Goal: Task Accomplishment & Management: Manage account settings

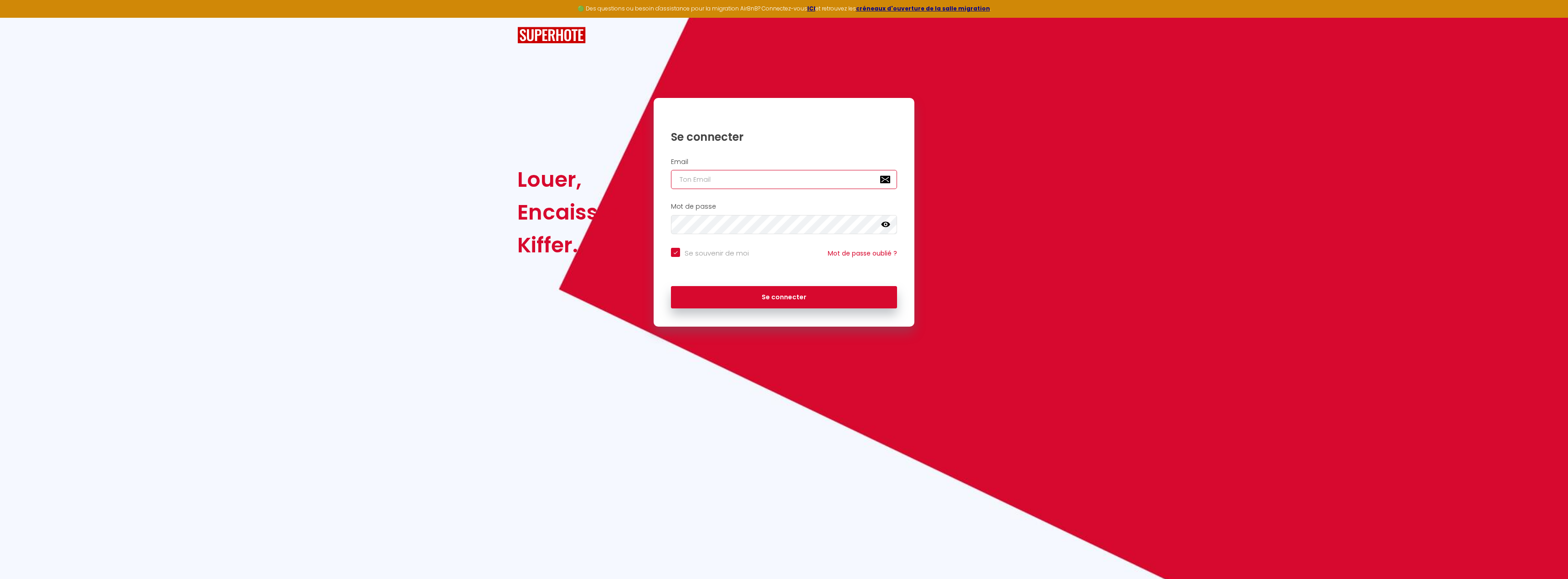
type input "c"
checkbox input "true"
type input "co"
checkbox input "true"
type input "con"
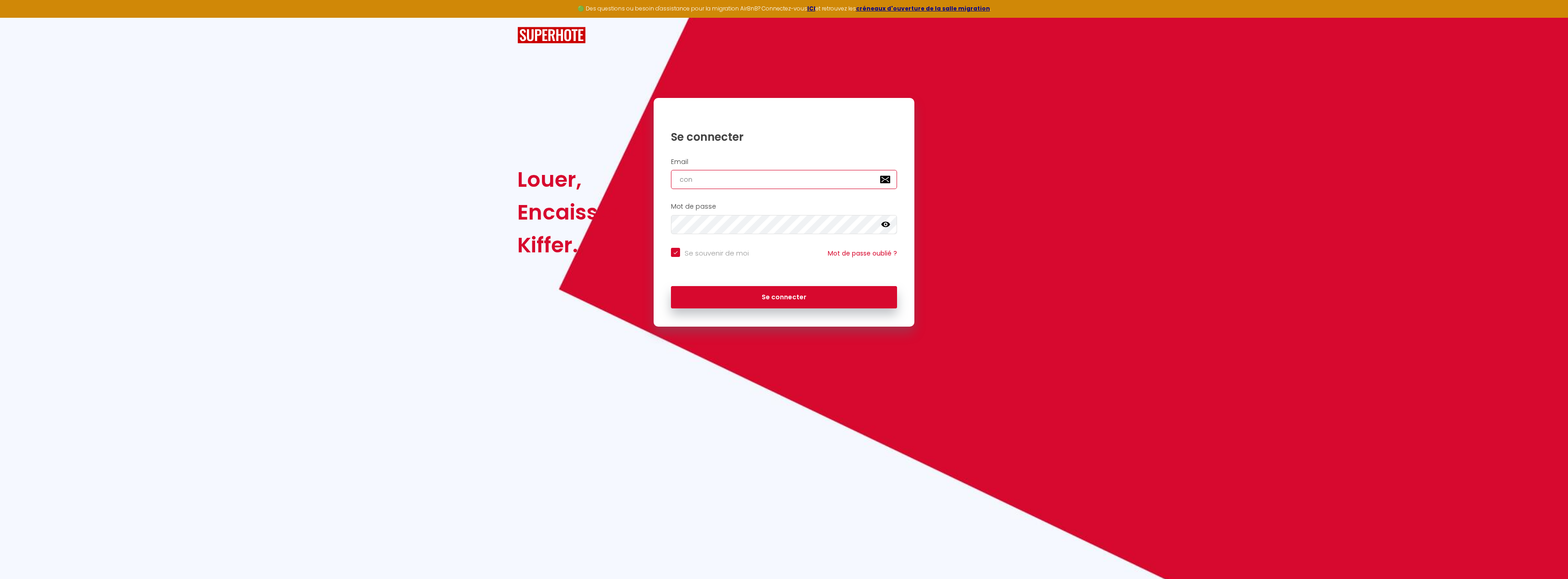
checkbox input "true"
type input "cont"
checkbox input "true"
type input "conta"
checkbox input "true"
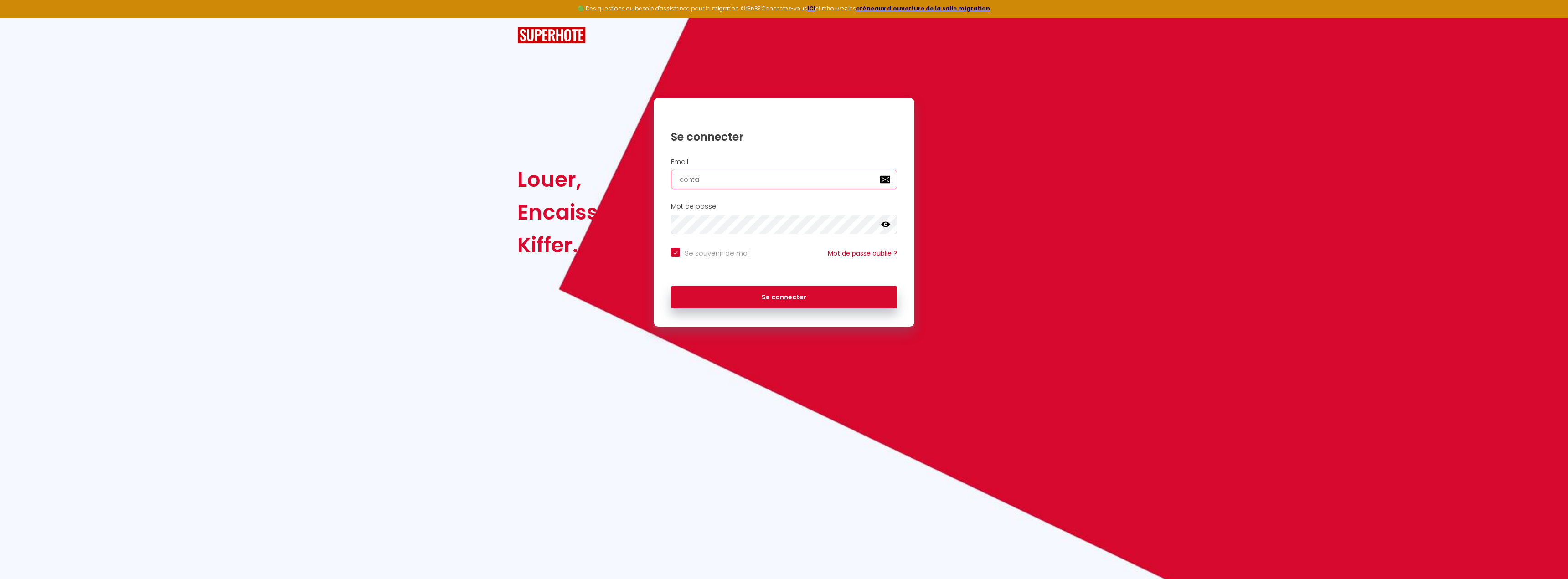
type input "contac"
checkbox input "true"
type input "contact"
checkbox input "true"
type input "contact@"
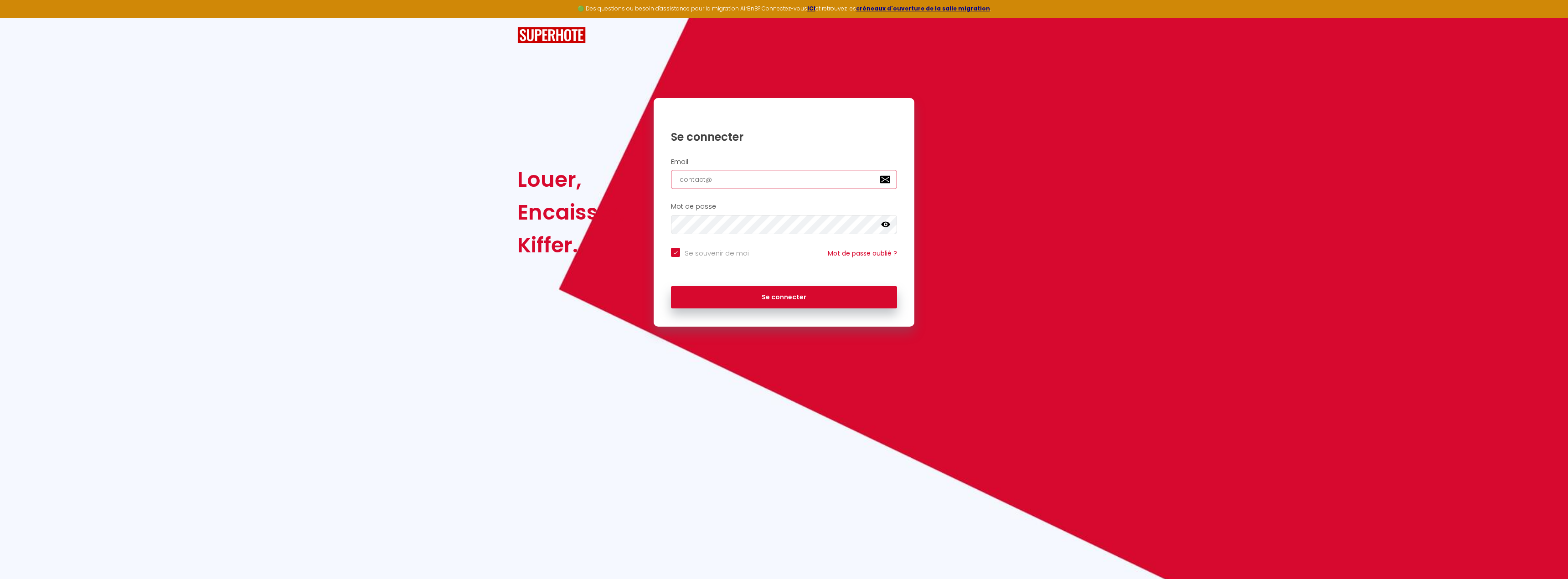
checkbox input "true"
type input "contact@o"
checkbox input "true"
type input "contact@ob"
checkbox input "true"
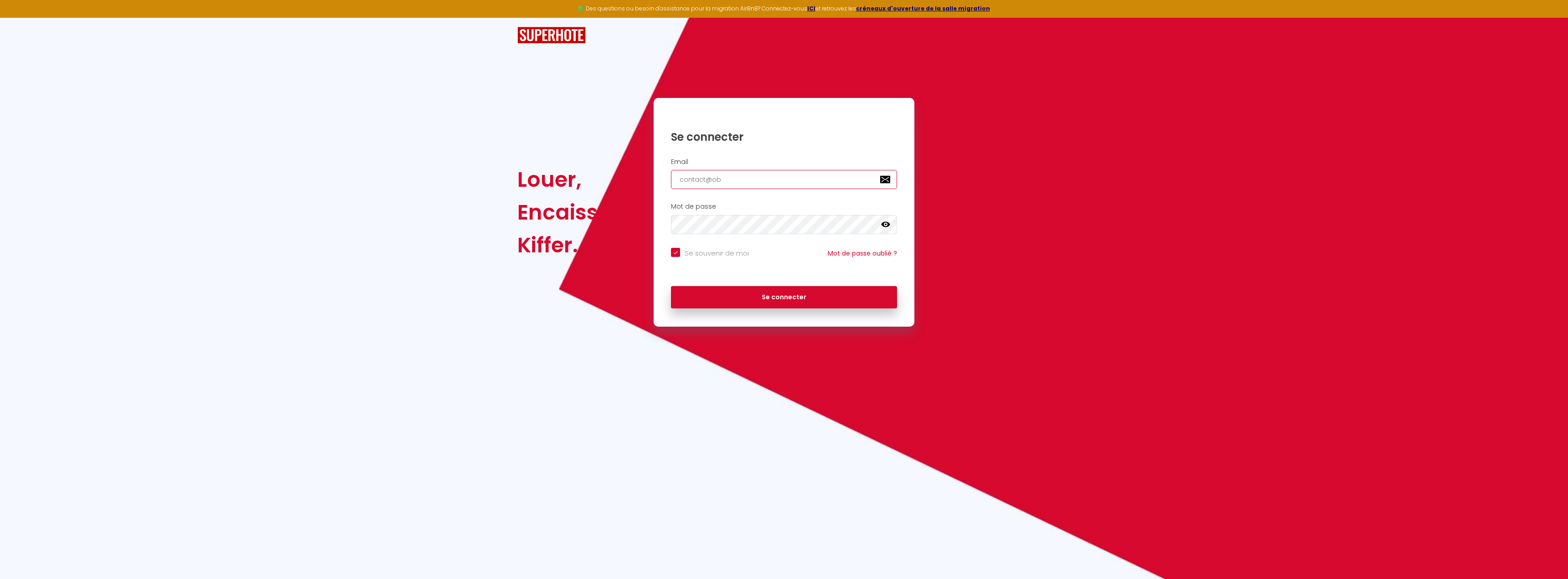
type input "contact@obe"
checkbox input "true"
type input "contact@[PERSON_NAME]"
checkbox input "true"
type input "contact@[PERSON_NAME]"
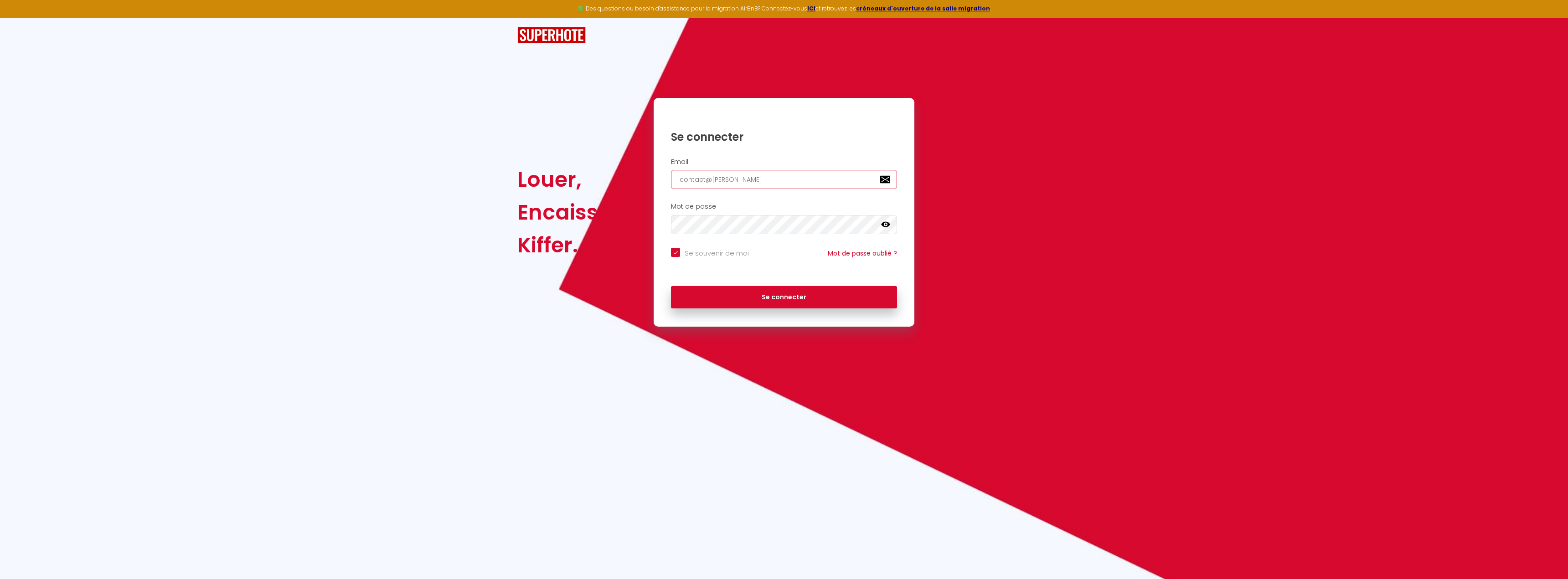
checkbox input "true"
type input "contact@oberge"
checkbox input "true"
type input "contact@oberges"
checkbox input "true"
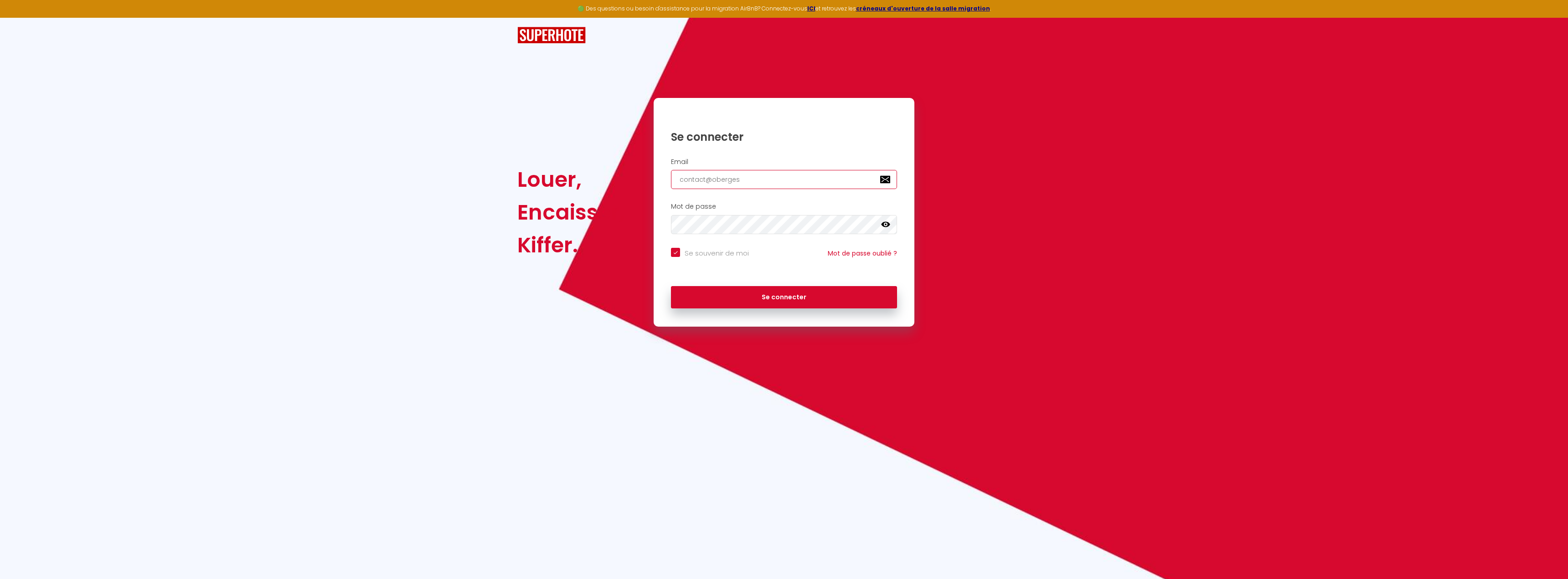
type input "contact@oberges."
checkbox input "true"
type input "contact@oberges.f"
checkbox input "true"
type input "[EMAIL_ADDRESS][DOMAIN_NAME]"
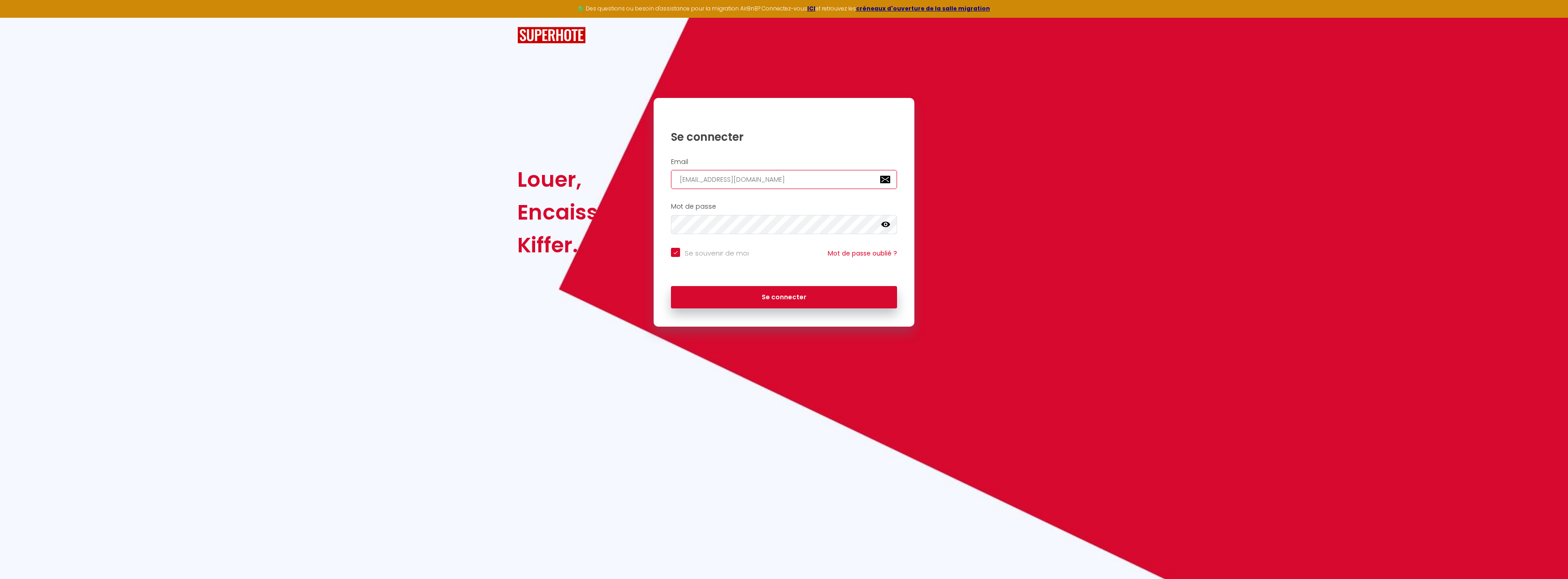
checkbox input "true"
type input "[EMAIL_ADDRESS][DOMAIN_NAME]"
click at [671, 286] on button "Se connecter" at bounding box center [784, 297] width 226 height 23
checkbox input "true"
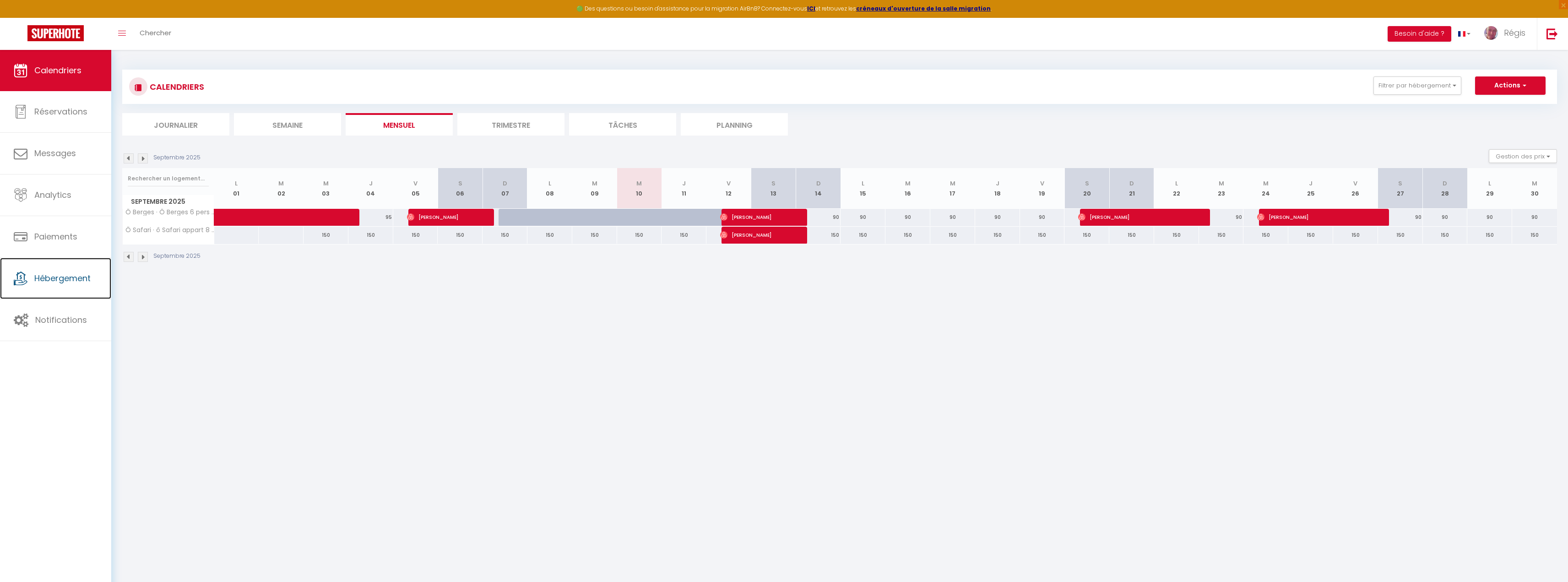
click at [46, 273] on span "Hébergement" at bounding box center [63, 279] width 56 height 12
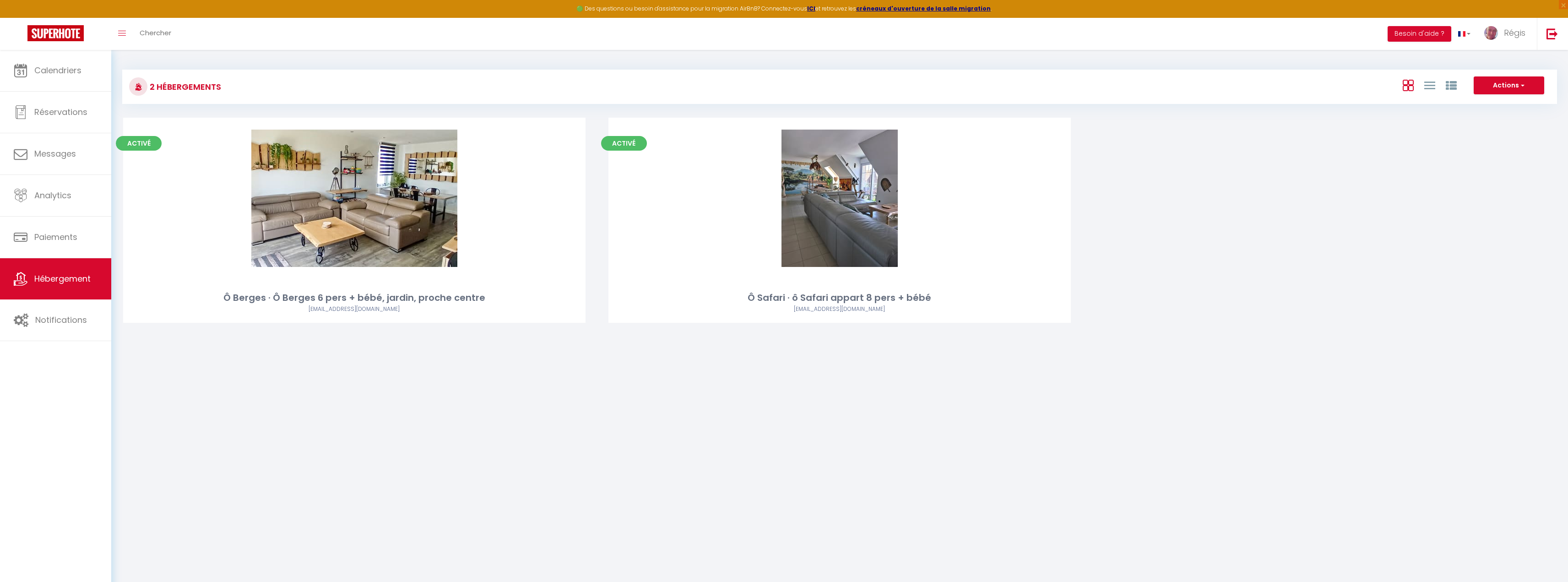
click at [348, 197] on link "Editer" at bounding box center [354, 198] width 55 height 18
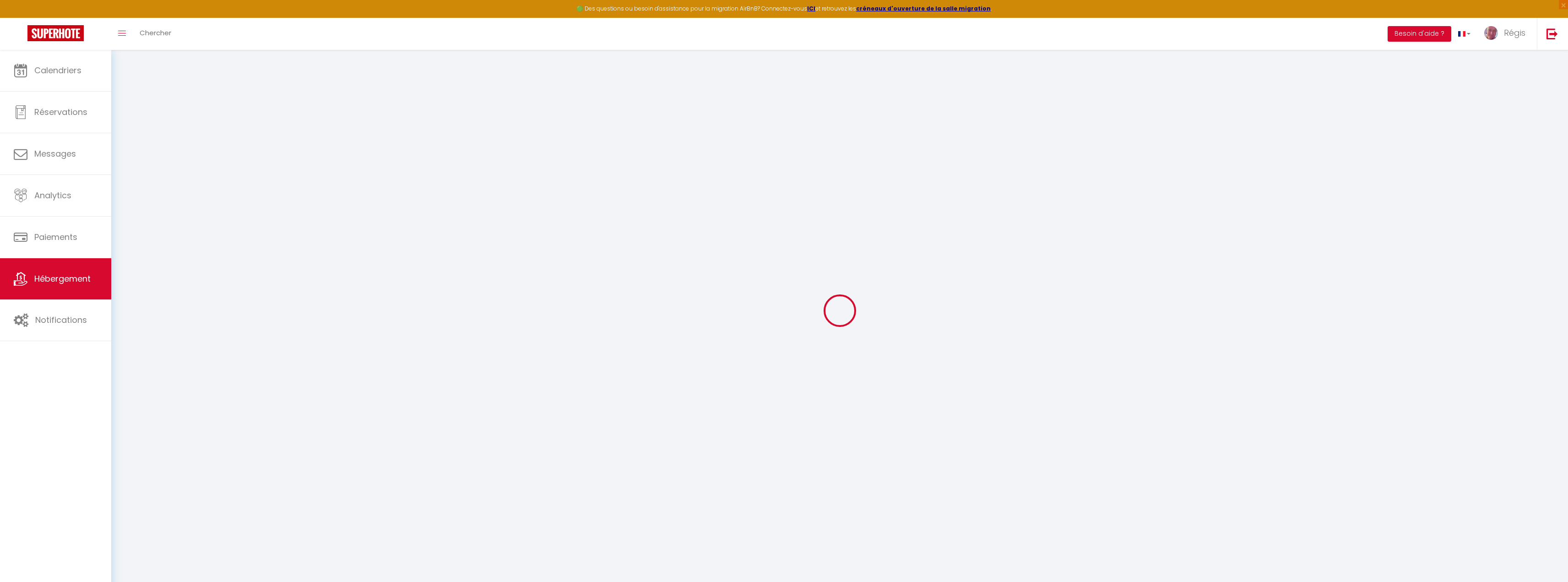
select select
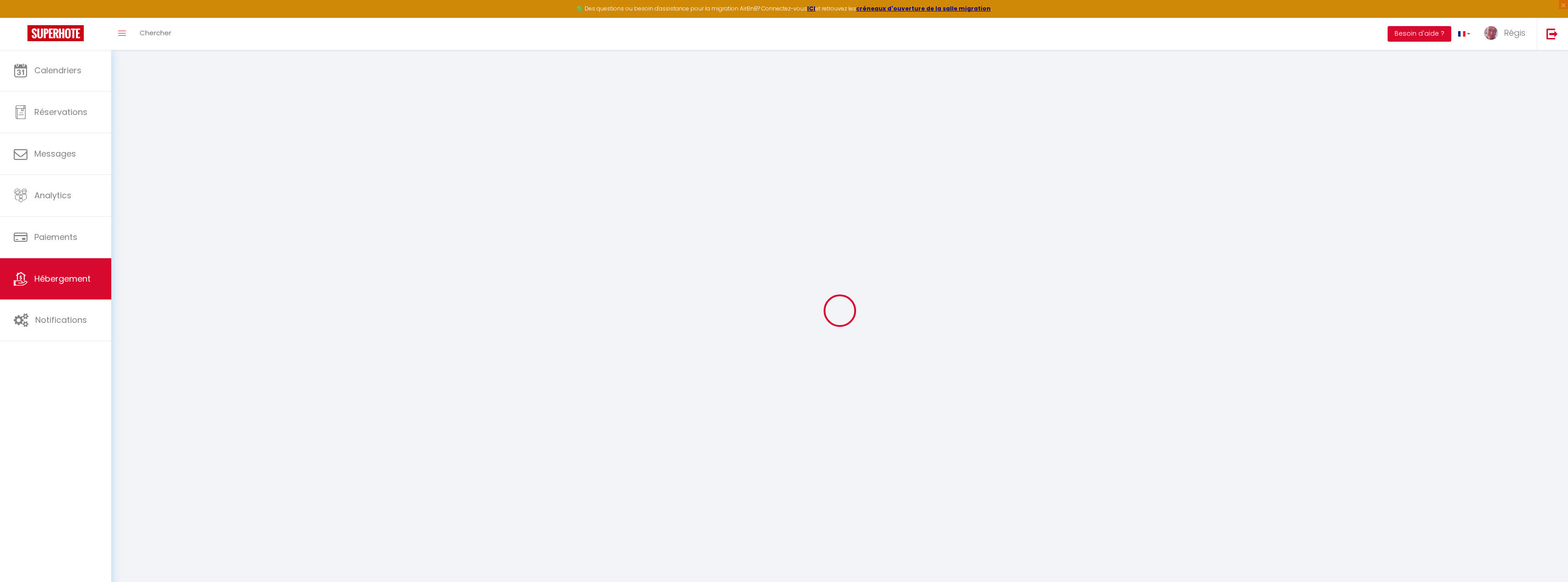
select select
checkbox input "false"
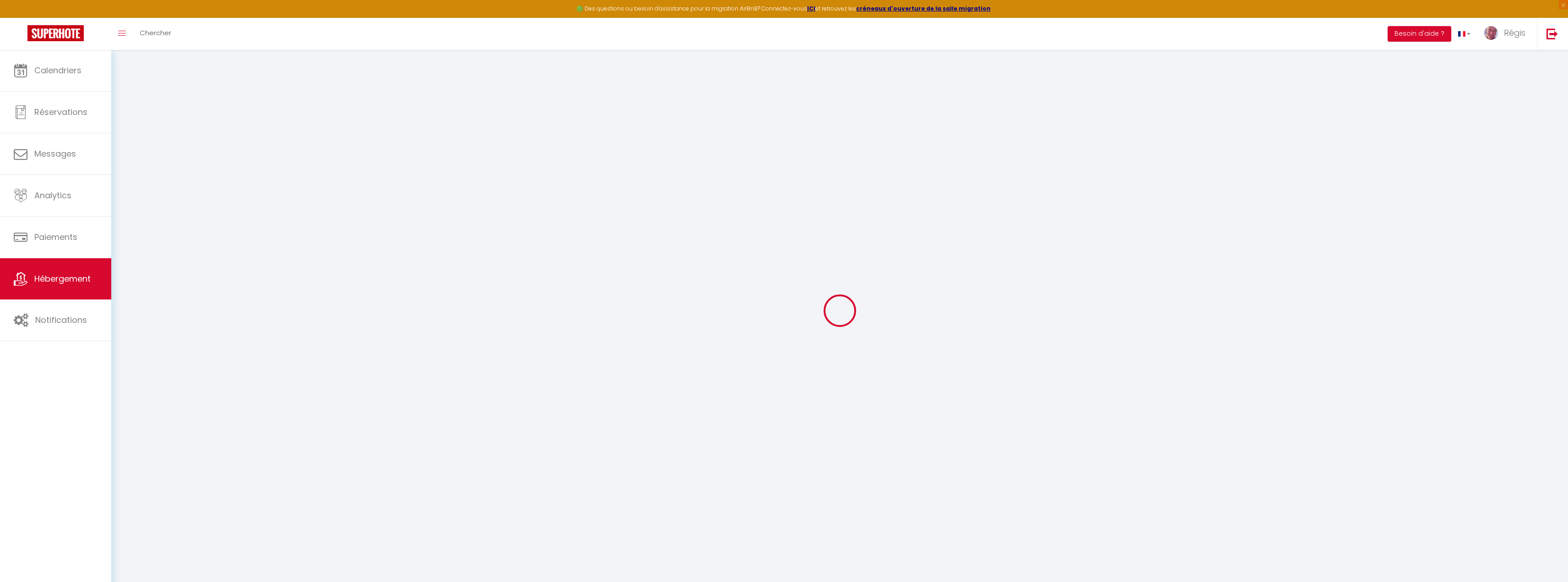
select select
checkbox input "false"
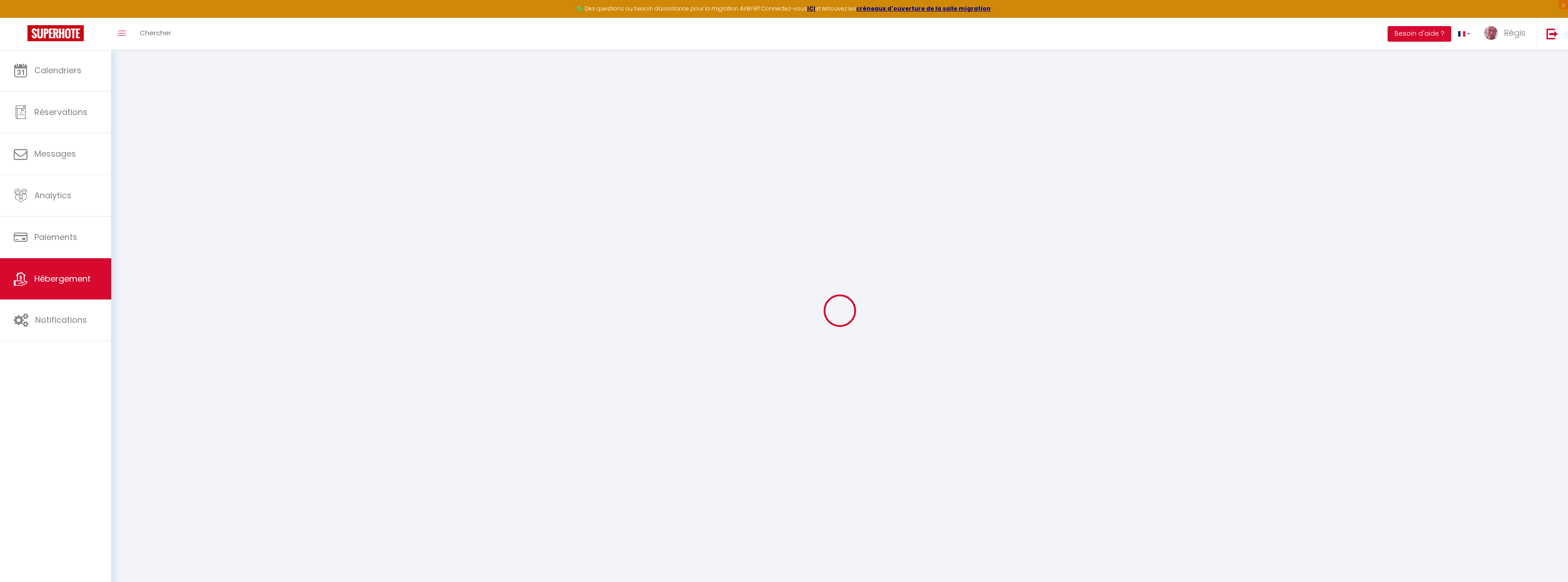
select select
checkbox input "false"
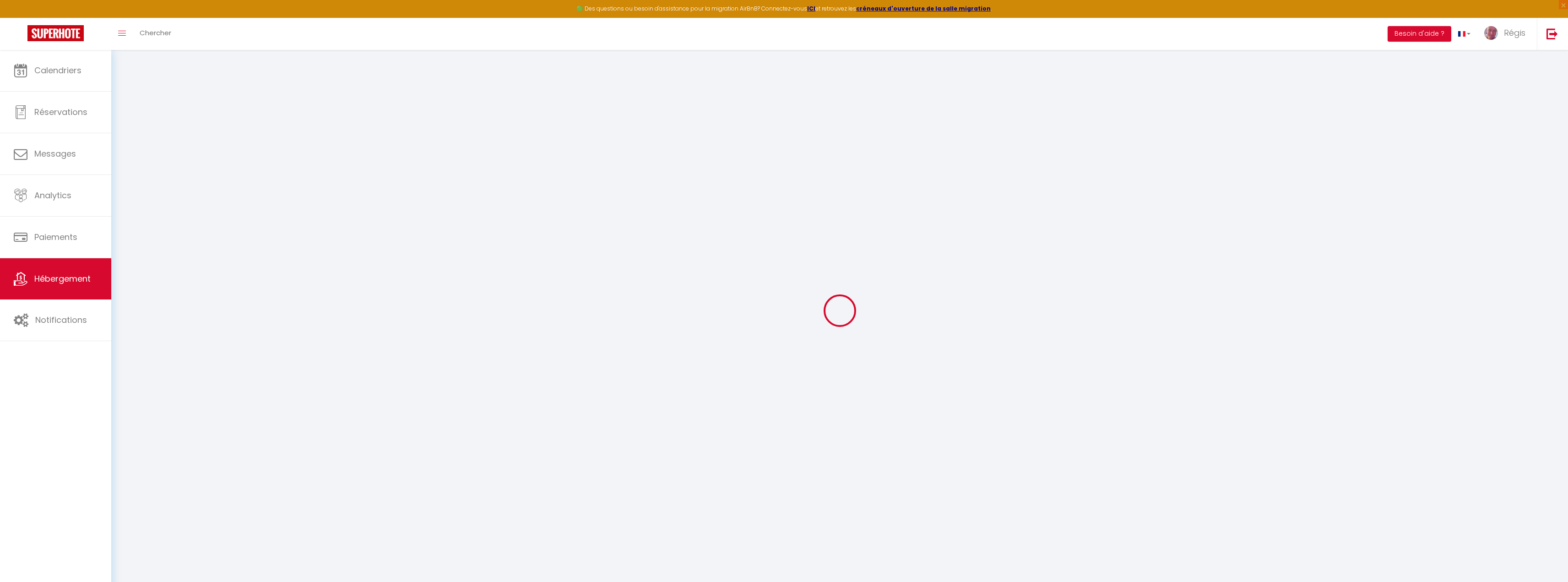
select select "17:00"
select select "23:45"
select select "11:00"
select select "30"
select select "120"
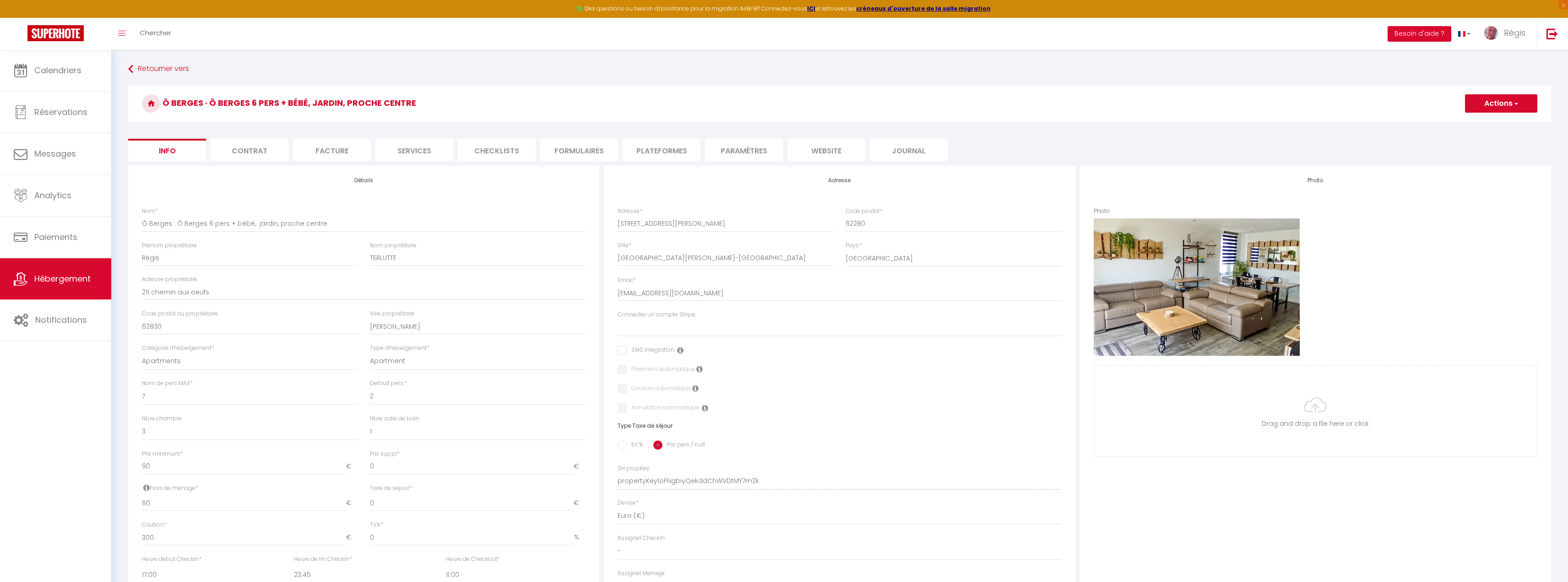
select select
checkbox input "false"
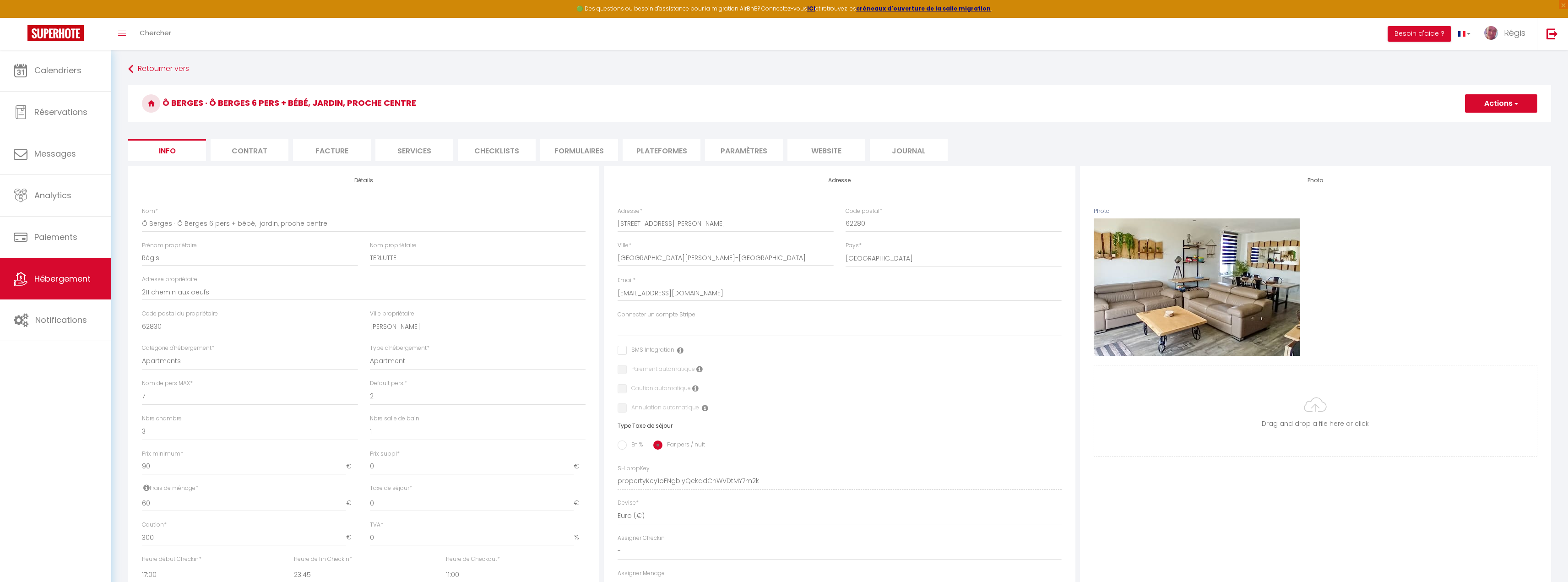
click at [417, 155] on li "Services" at bounding box center [414, 150] width 78 height 22
select select
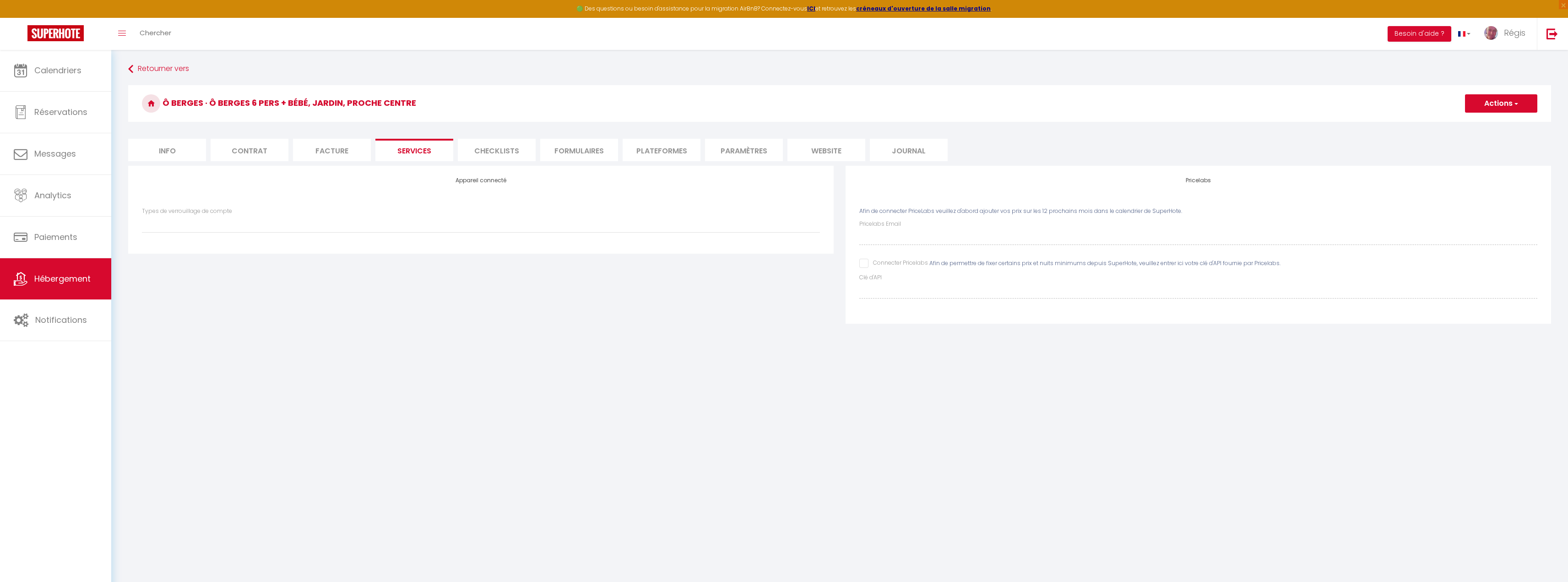
click at [827, 151] on li "website" at bounding box center [826, 150] width 78 height 22
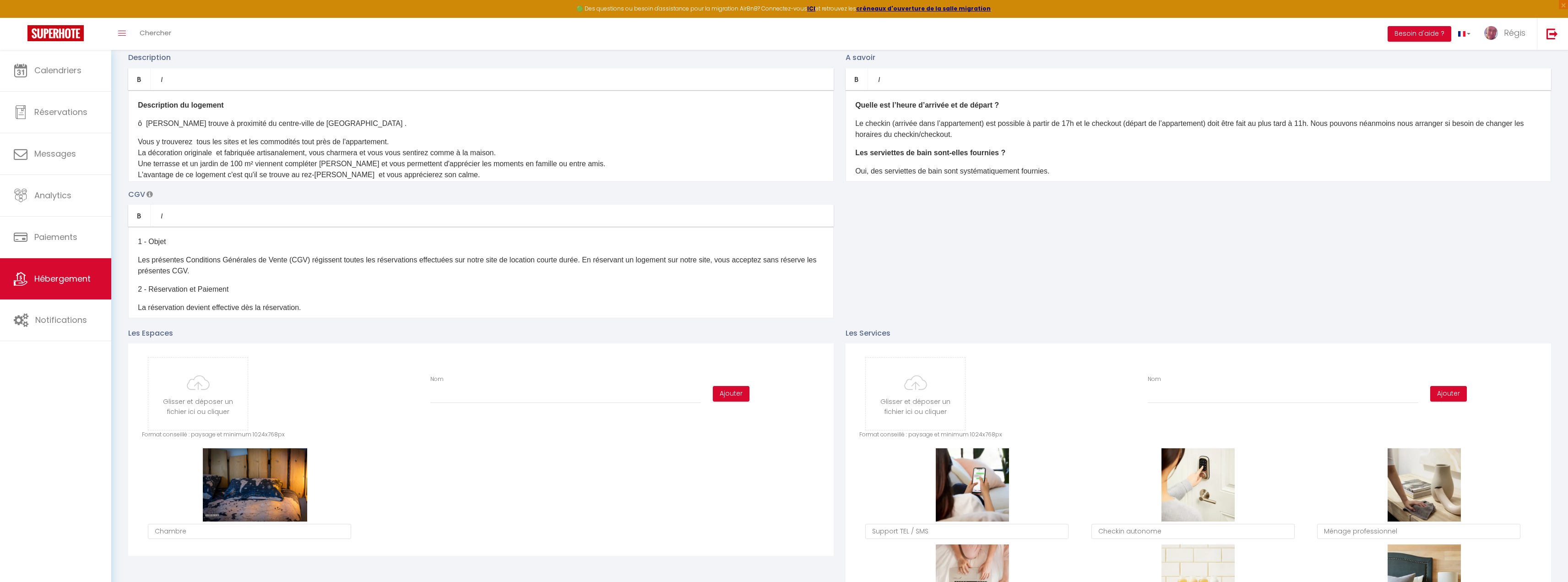
scroll to position [138, 0]
